Goal: Task Accomplishment & Management: Manage account settings

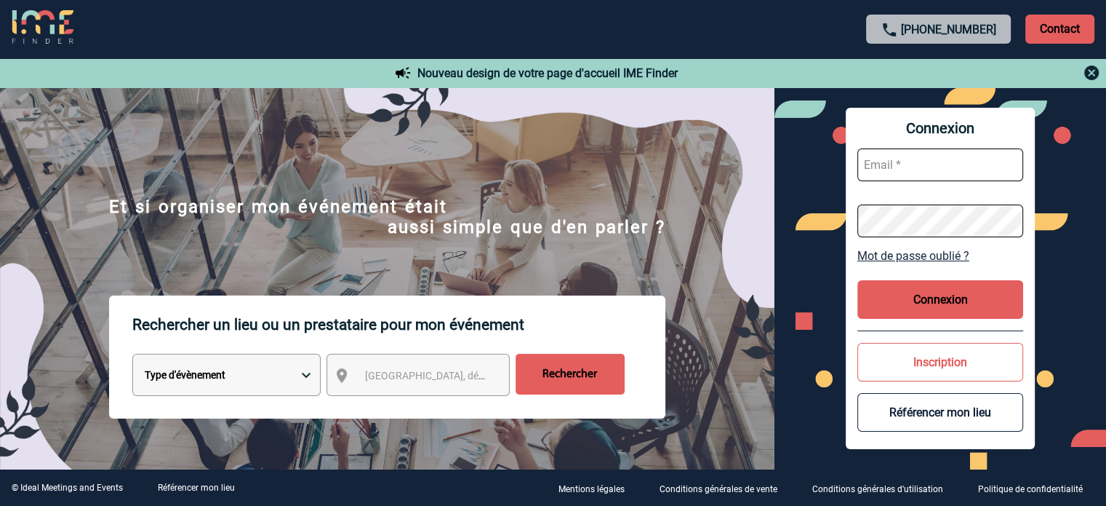
type input "jjandaux@ime-groupe.com"
click at [1001, 305] on button "Connexion" at bounding box center [941, 299] width 166 height 39
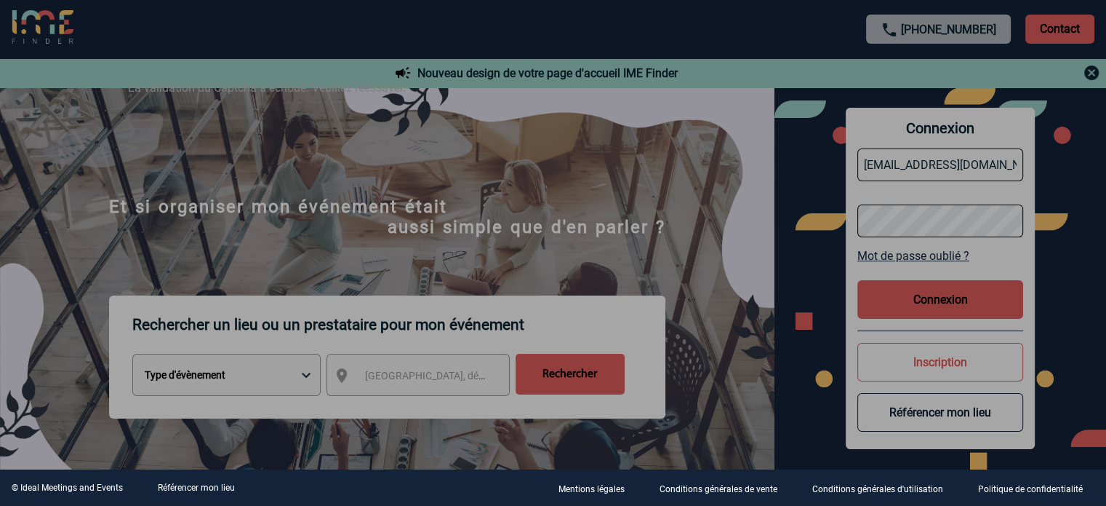
click at [527, 212] on div at bounding box center [553, 253] width 1106 height 506
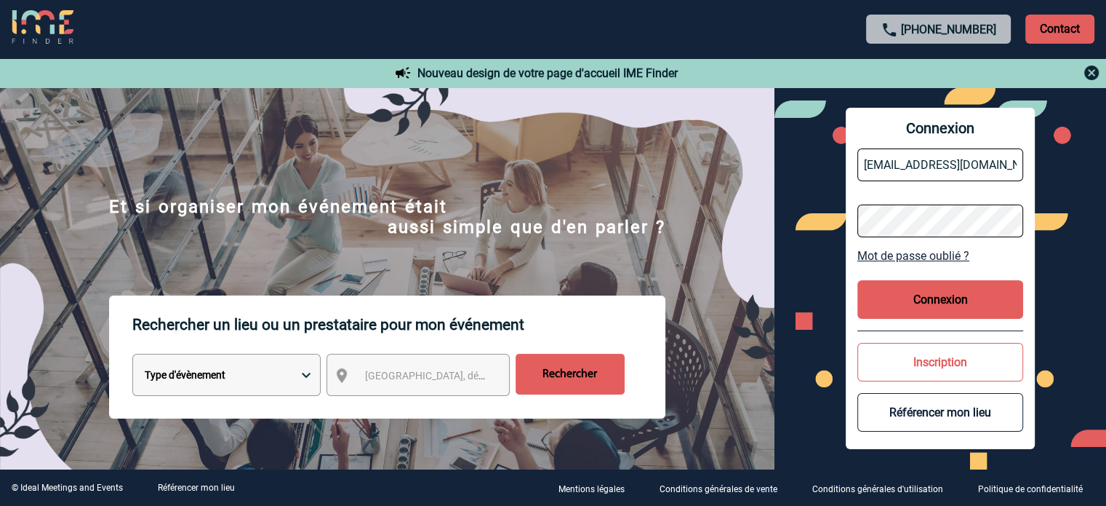
click at [908, 300] on button "Connexion" at bounding box center [941, 299] width 166 height 39
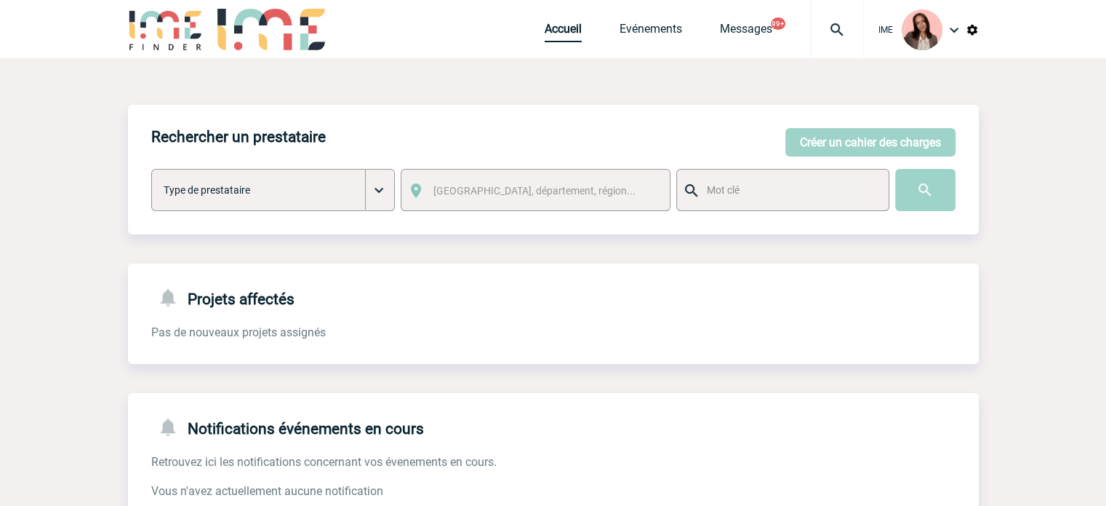
drag, startPoint x: 548, startPoint y: 34, endPoint x: 812, endPoint y: 2, distance: 265.2
click at [548, 34] on link "Accueil" at bounding box center [563, 32] width 37 height 20
